Goal: Task Accomplishment & Management: Use online tool/utility

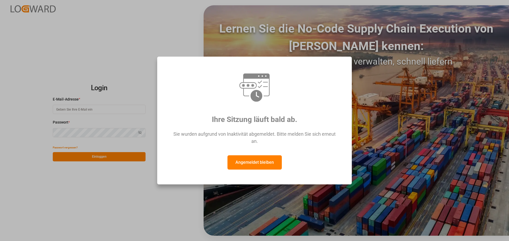
click at [242, 163] on font "Angemeldet bleiben" at bounding box center [254, 162] width 38 height 5
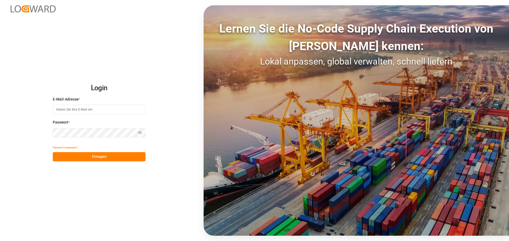
click at [67, 111] on input at bounding box center [99, 109] width 93 height 9
type input "[PERSON_NAME][EMAIL_ADDRESS][DOMAIN_NAME]"
click at [121, 160] on button "Einloggen" at bounding box center [99, 156] width 93 height 9
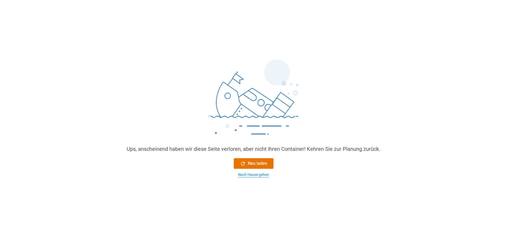
click at [248, 175] on font "Nach Hause gehen" at bounding box center [253, 175] width 31 height 4
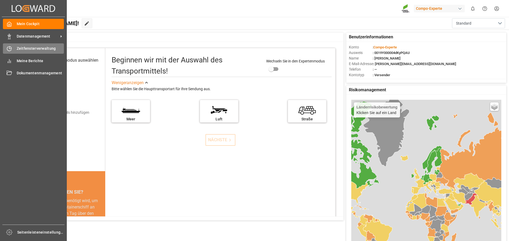
click at [29, 48] on font "Zeitfensterverwaltung" at bounding box center [36, 48] width 39 height 4
